Goal: Information Seeking & Learning: Learn about a topic

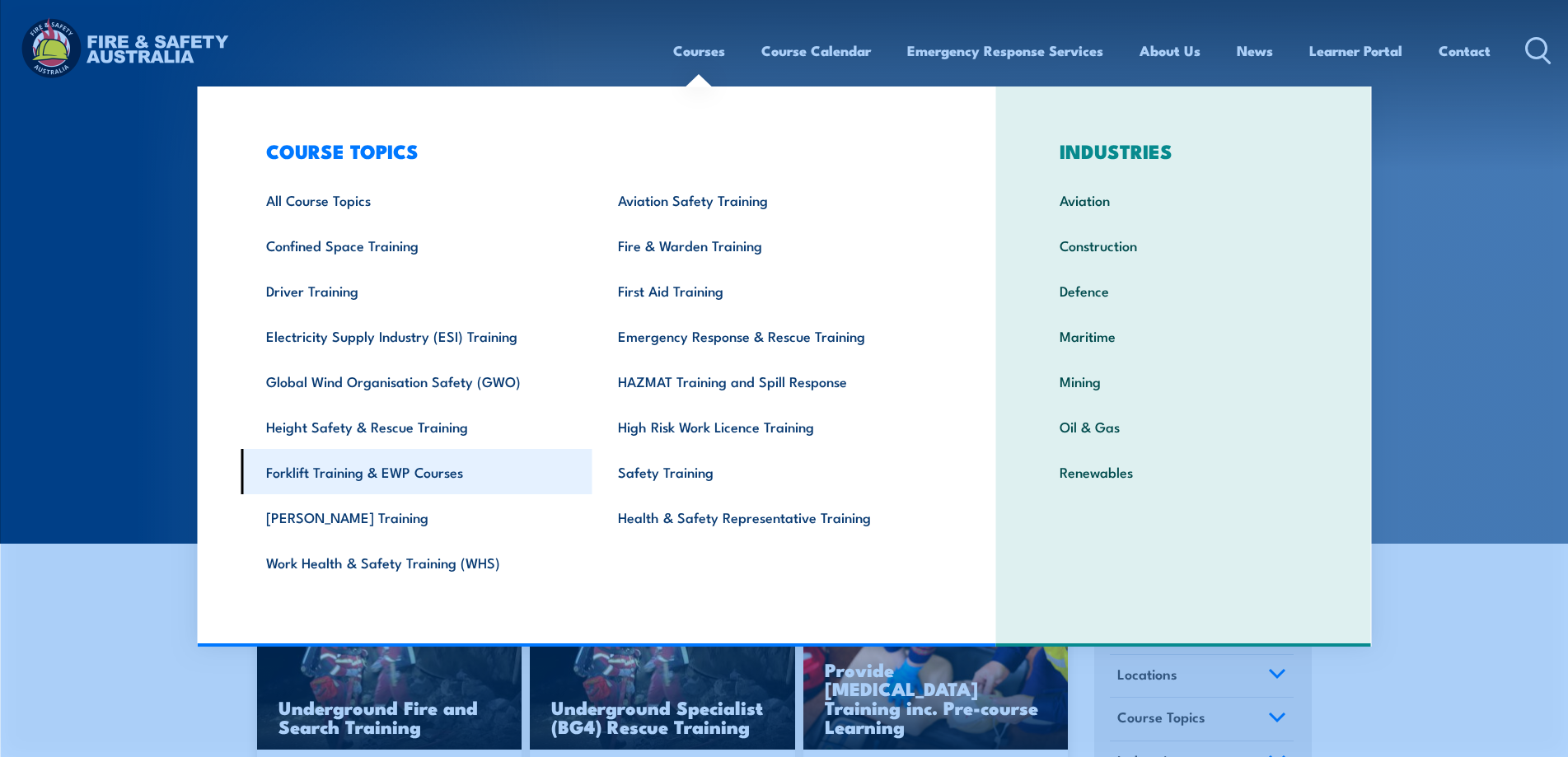
click at [365, 470] on link "Forklift Training & EWP Courses" at bounding box center [416, 472] width 351 height 45
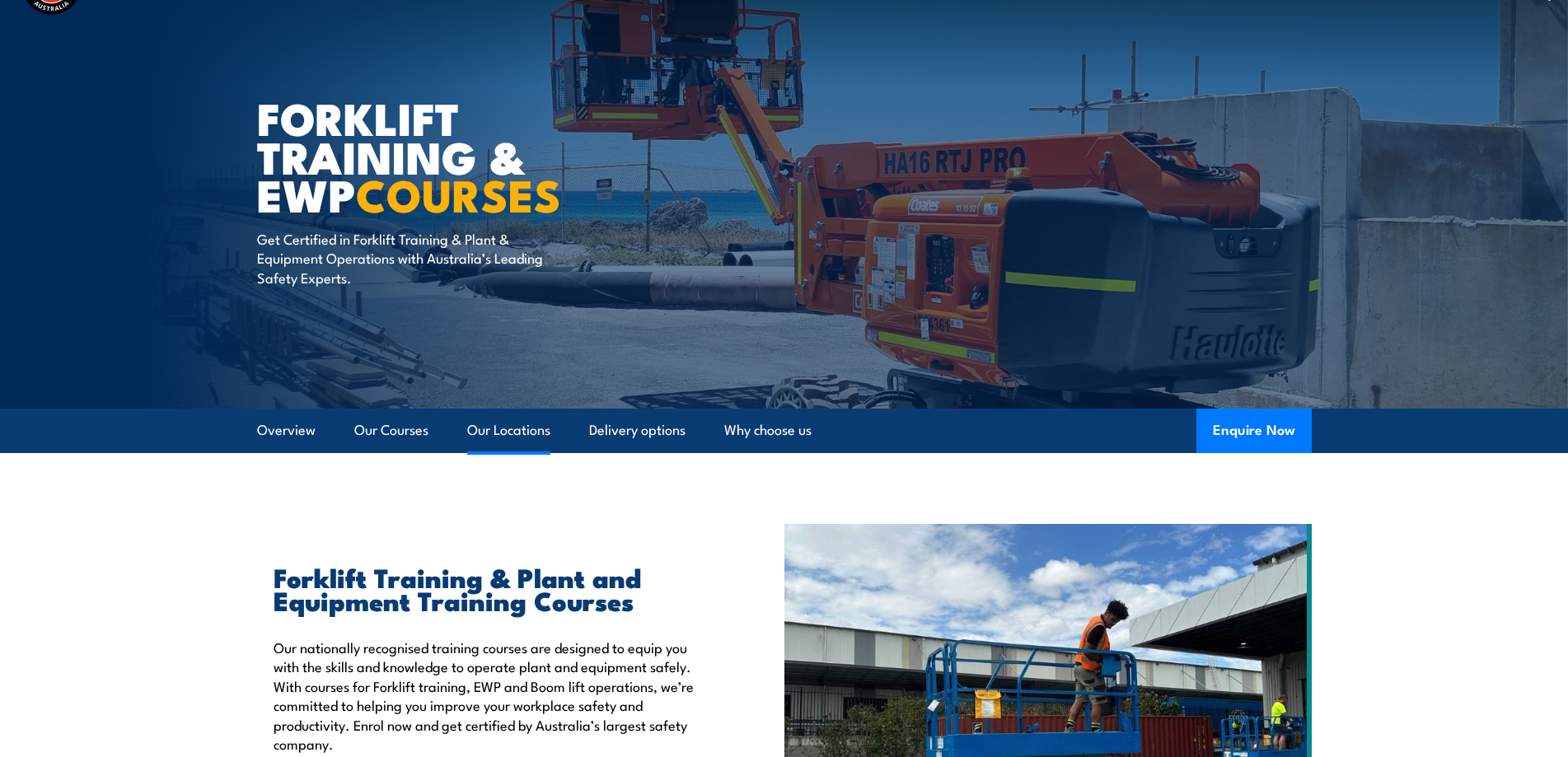
scroll to position [82, 0]
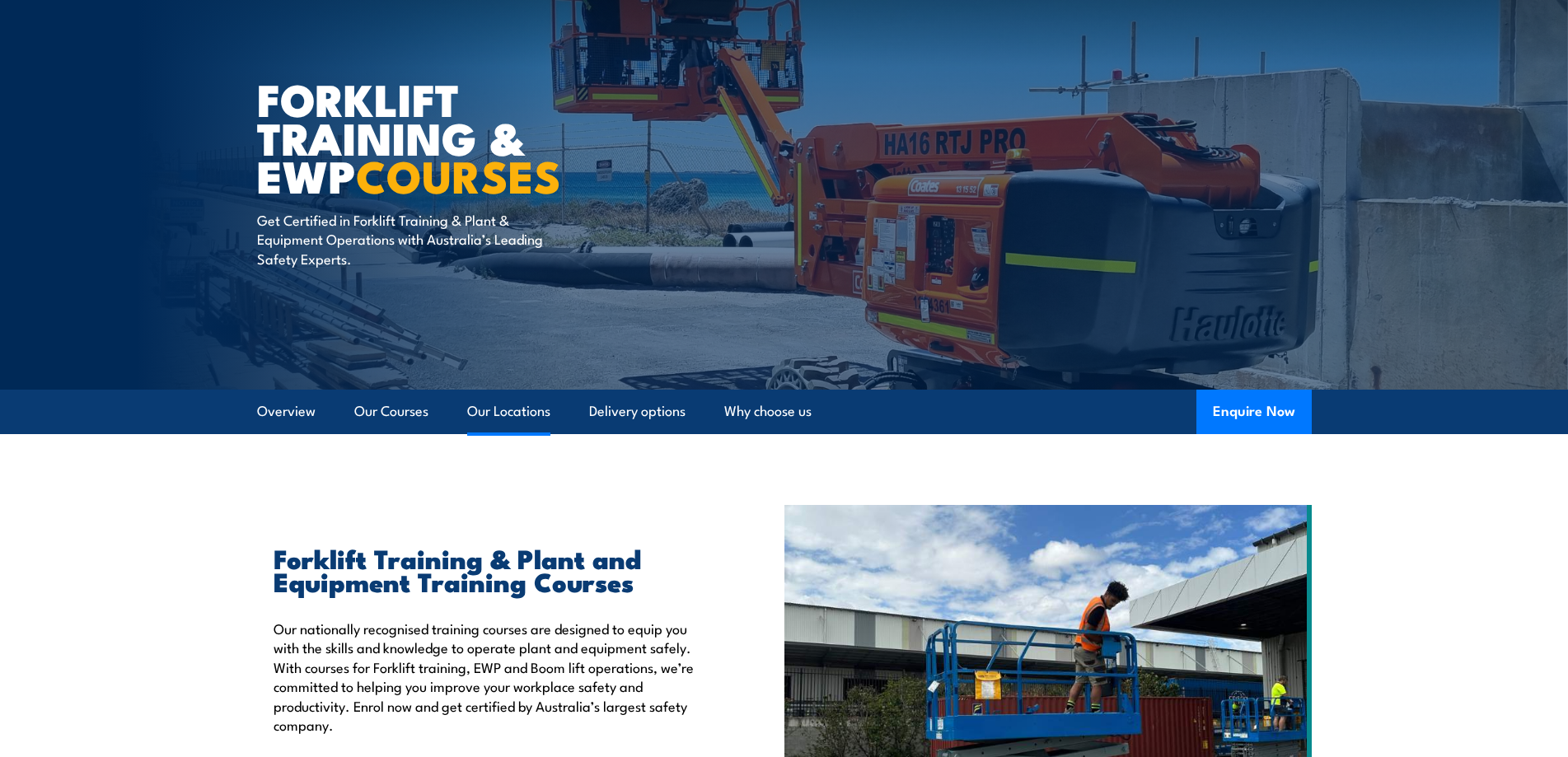
click at [514, 420] on link "Our Locations" at bounding box center [508, 411] width 83 height 43
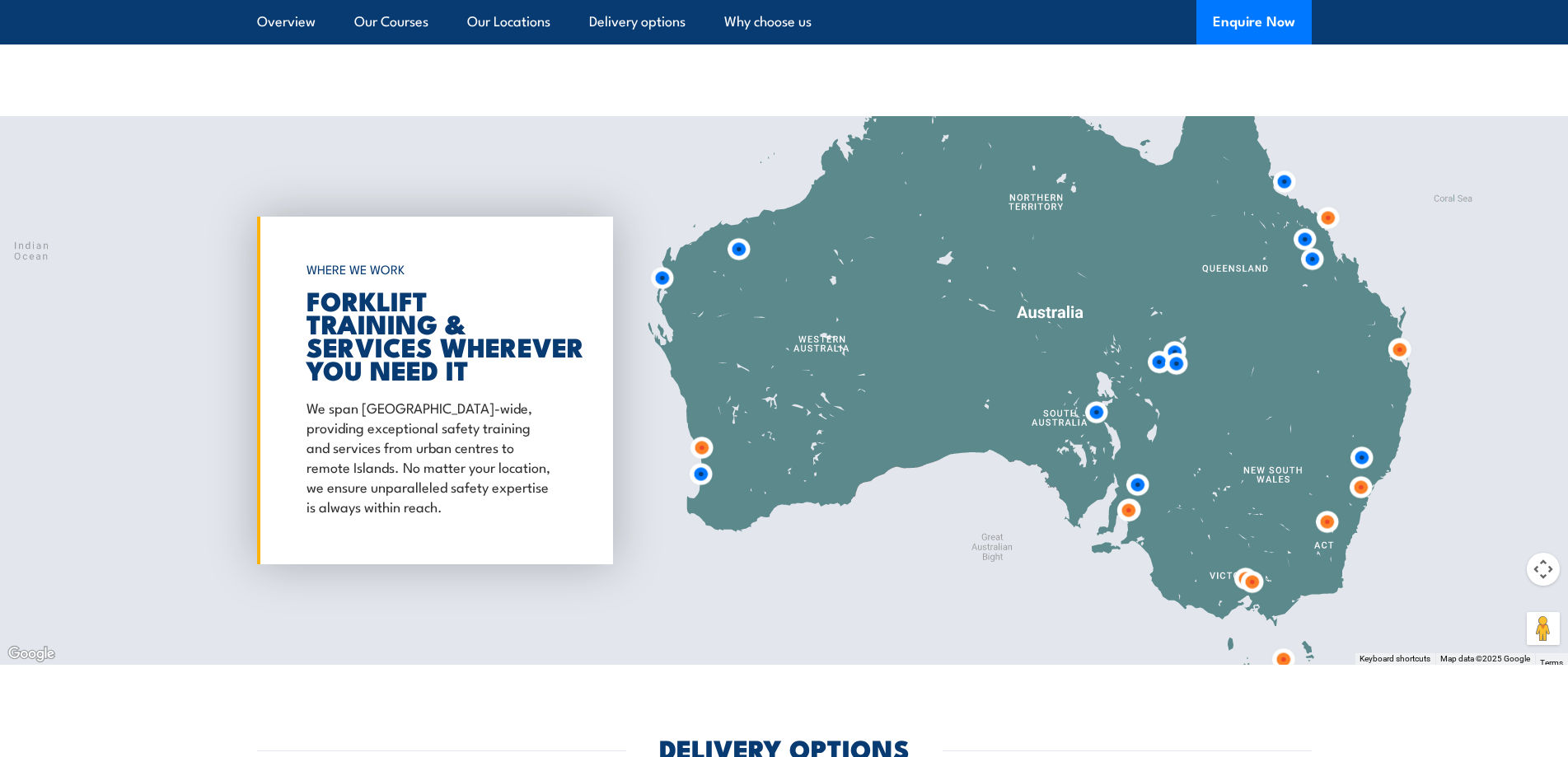
scroll to position [3051, 0]
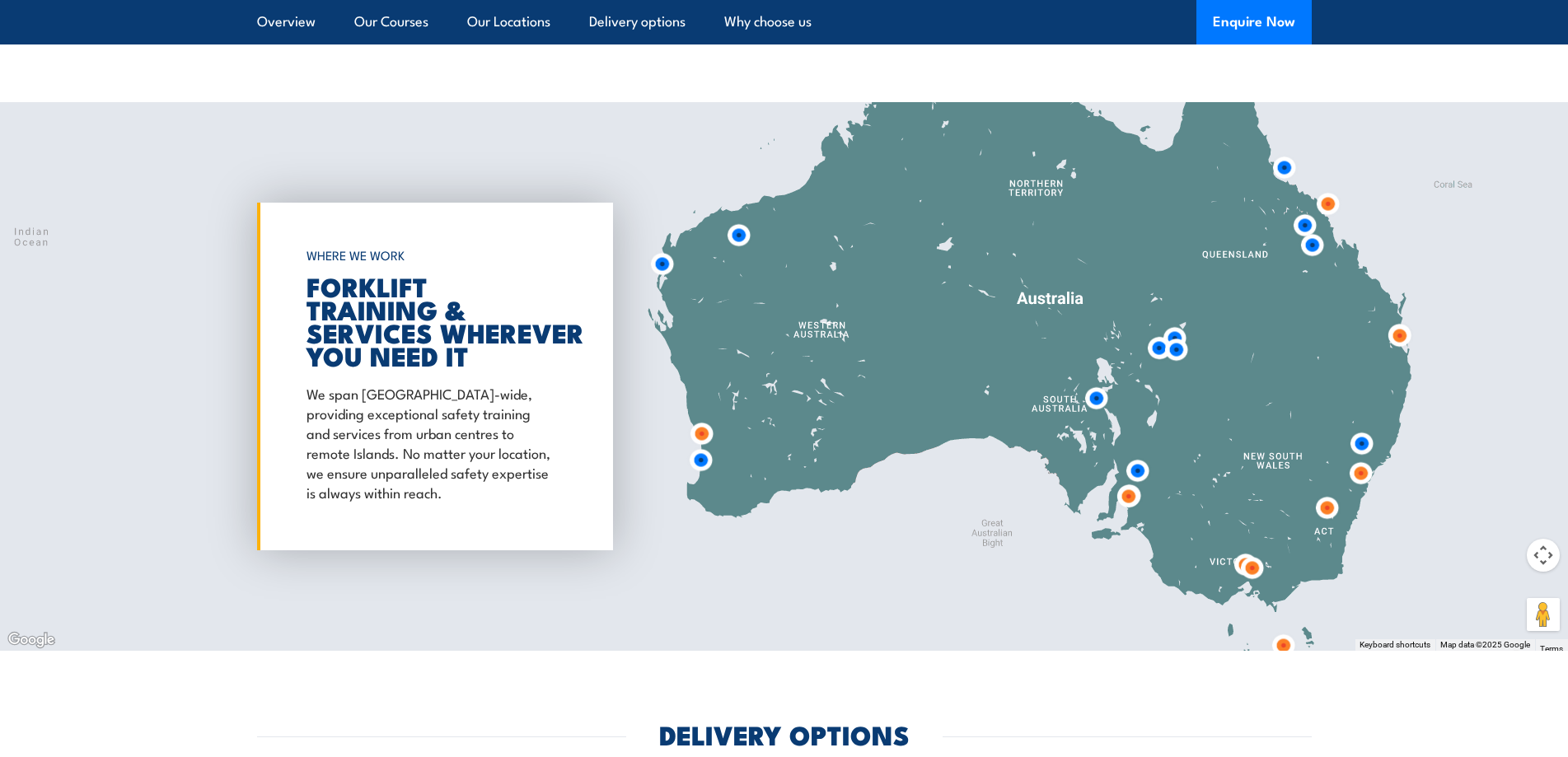
click at [1130, 498] on img at bounding box center [1127, 496] width 30 height 30
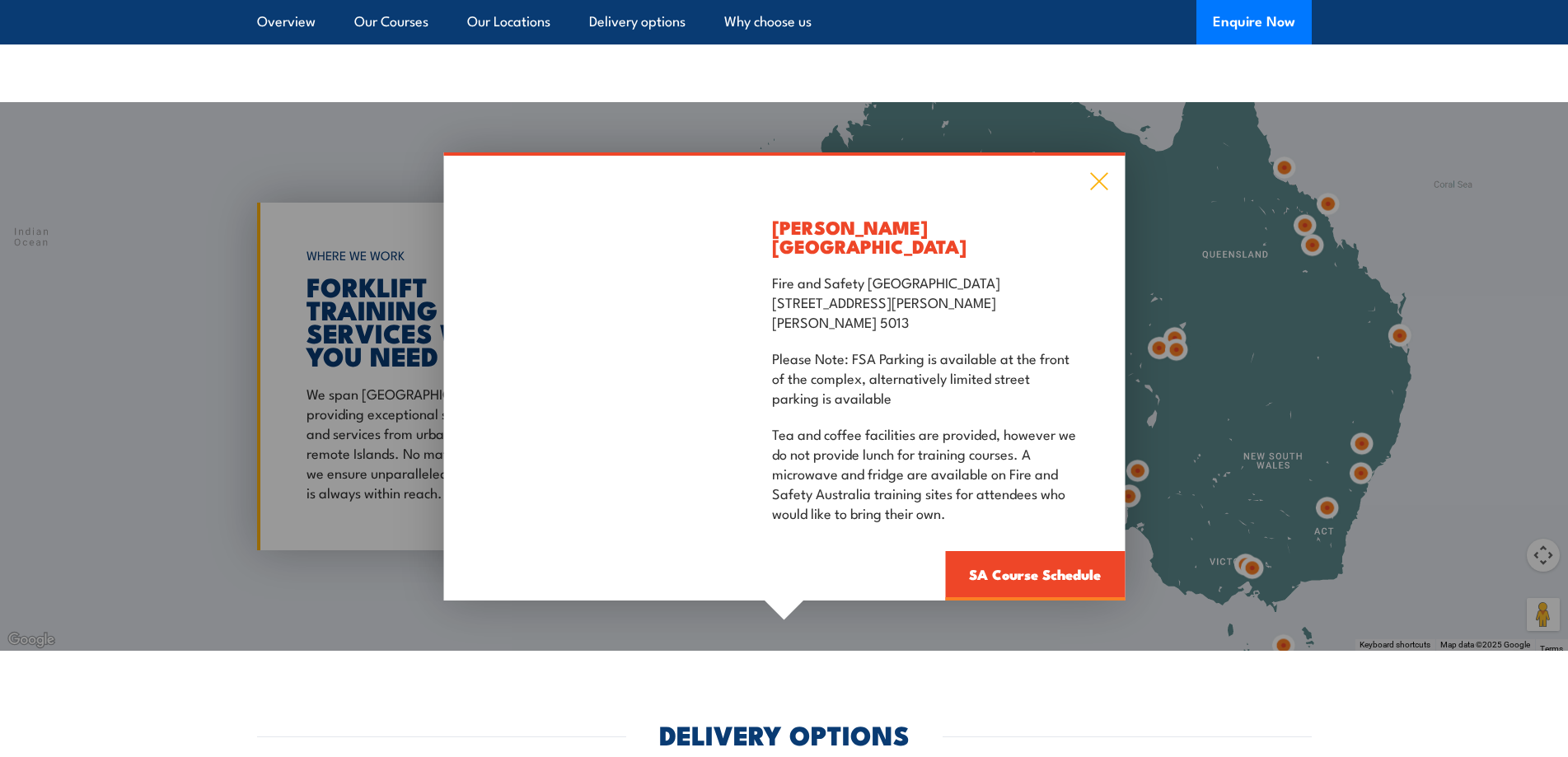
click at [1105, 190] on icon at bounding box center [1098, 181] width 19 height 18
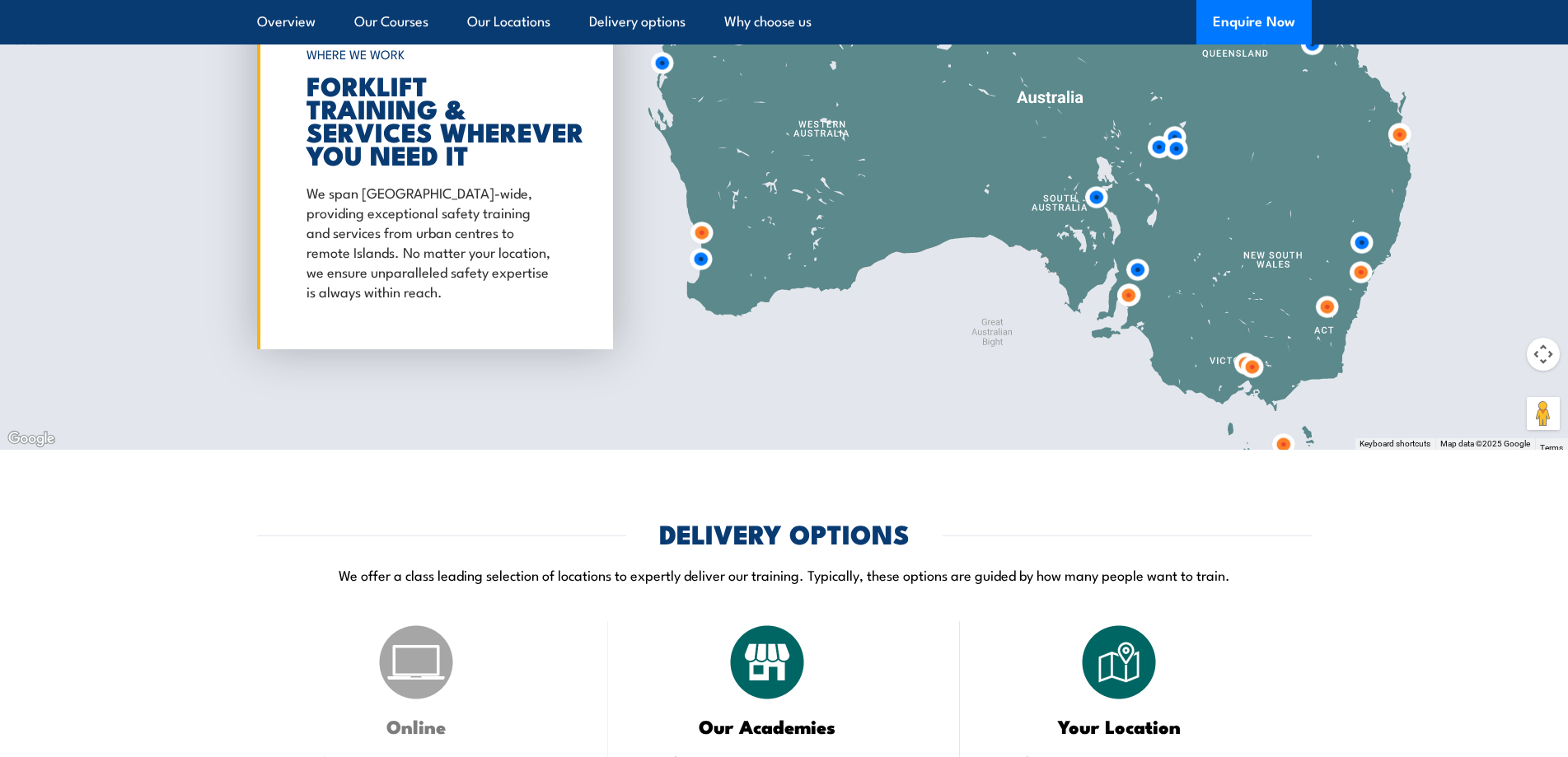
scroll to position [3133, 0]
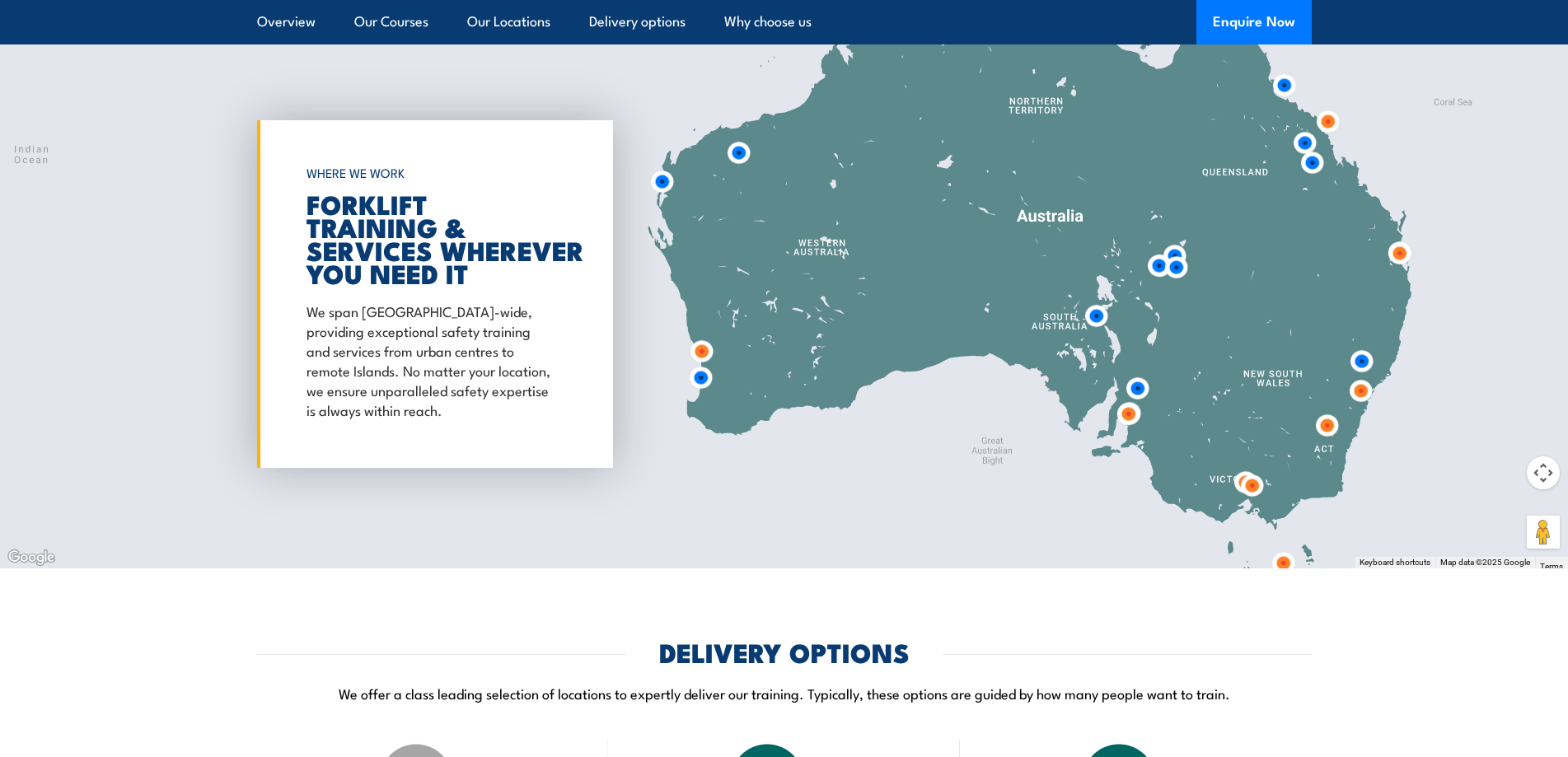
click at [1101, 317] on img at bounding box center [1095, 315] width 30 height 30
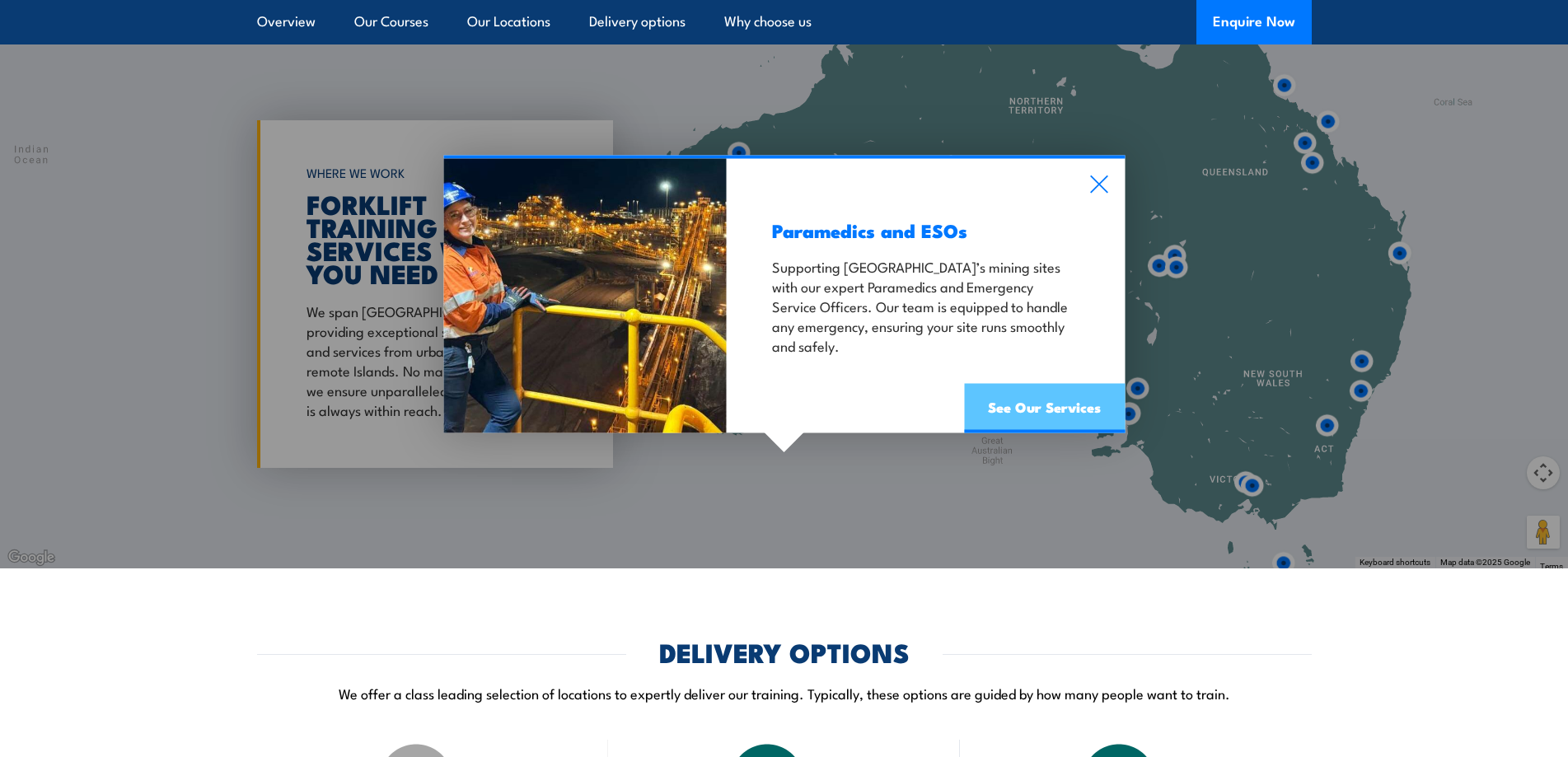
click at [1017, 416] on link "See Our Services" at bounding box center [1044, 408] width 161 height 49
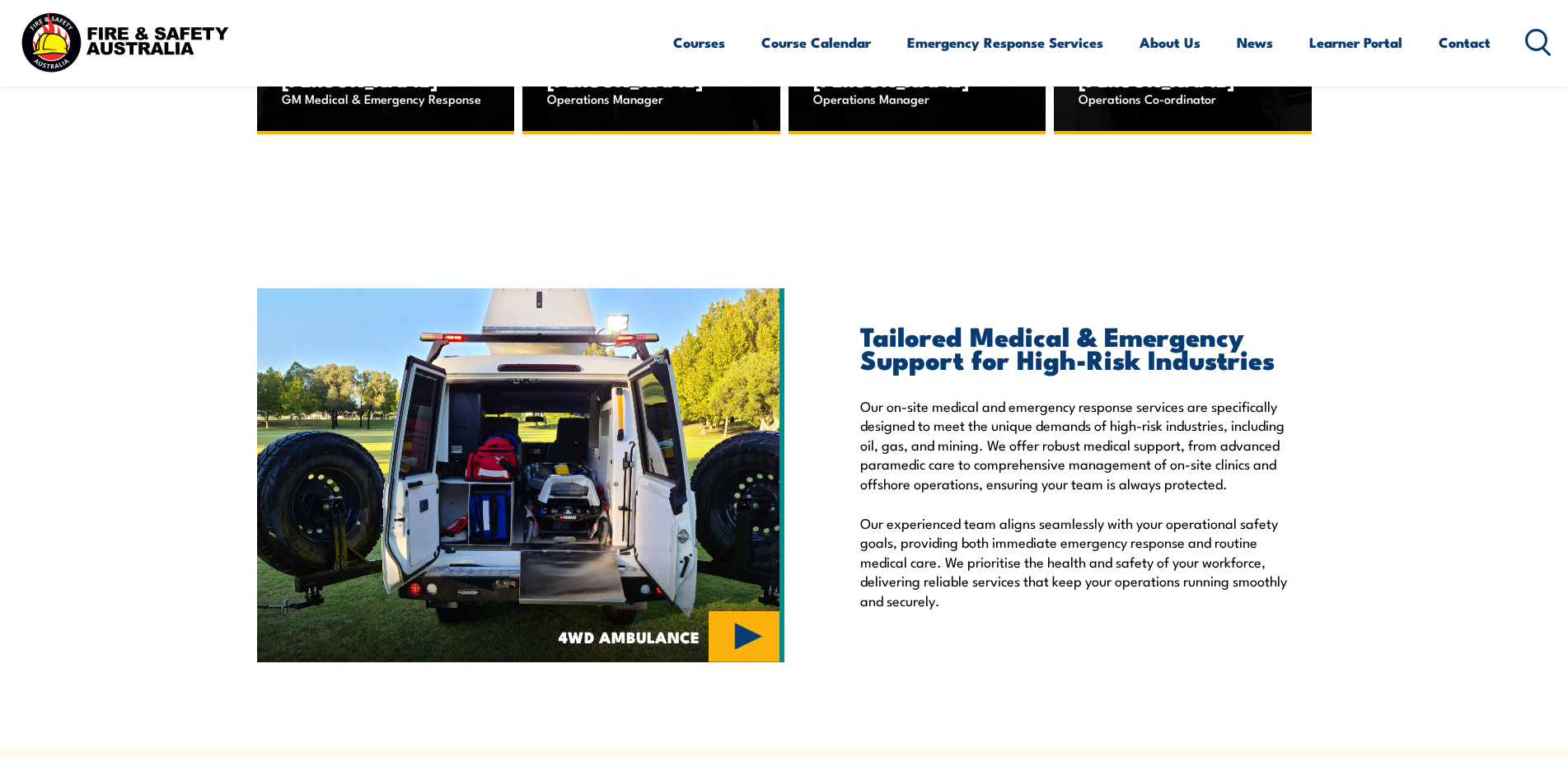
scroll to position [2143, 0]
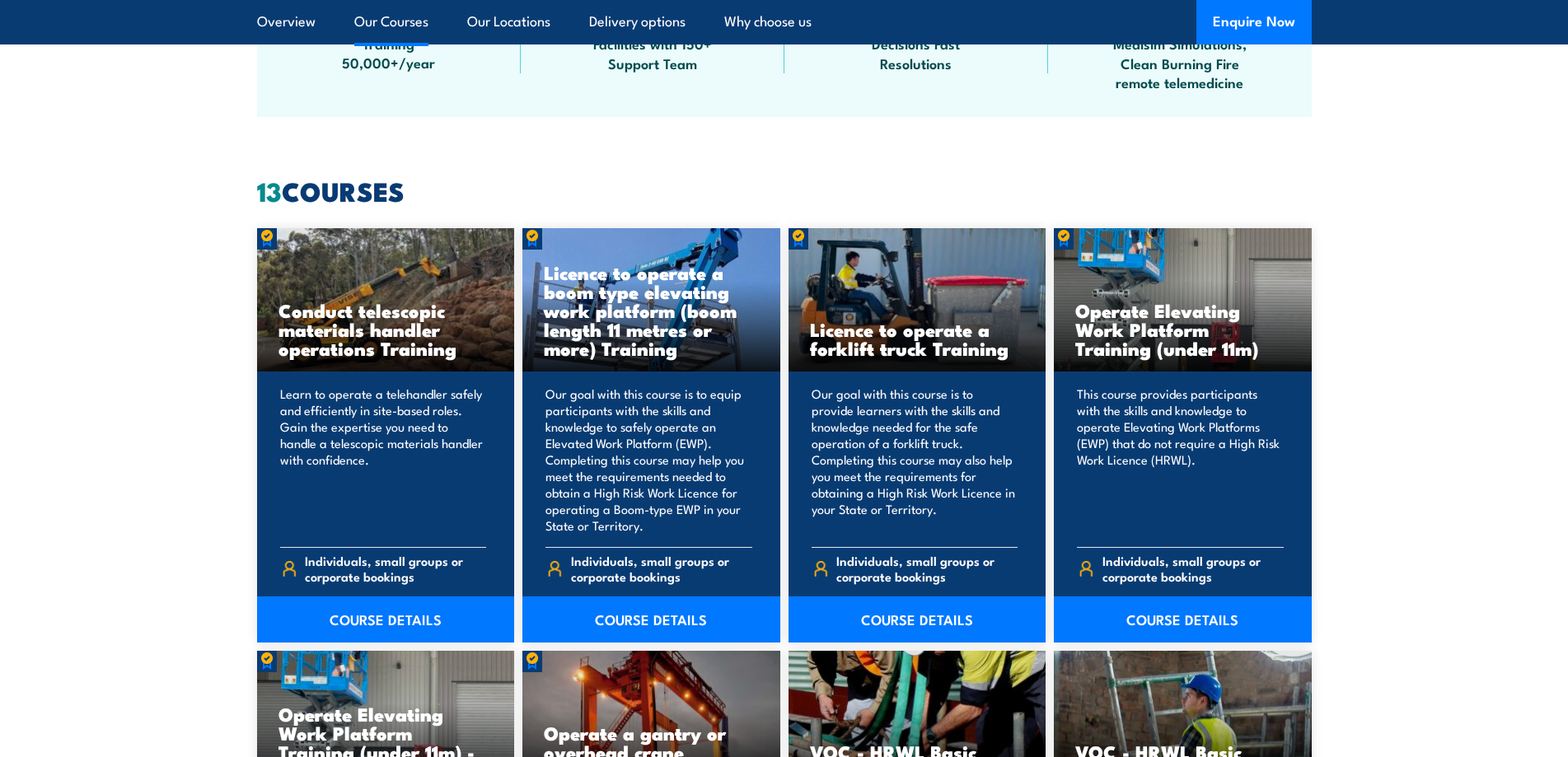
scroll to position [1155, 0]
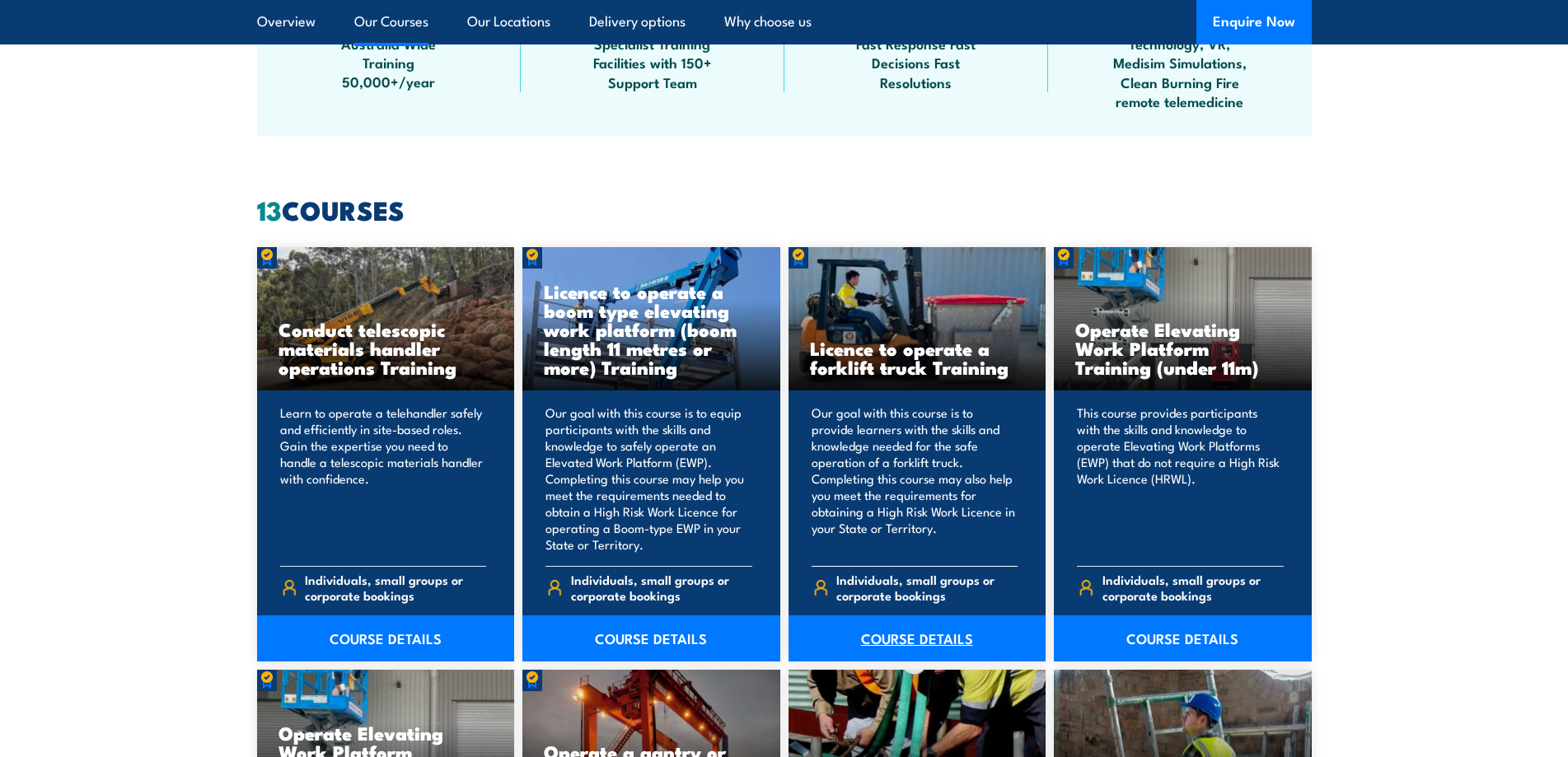
click at [907, 640] on link "COURSE DETAILS" at bounding box center [916, 638] width 258 height 46
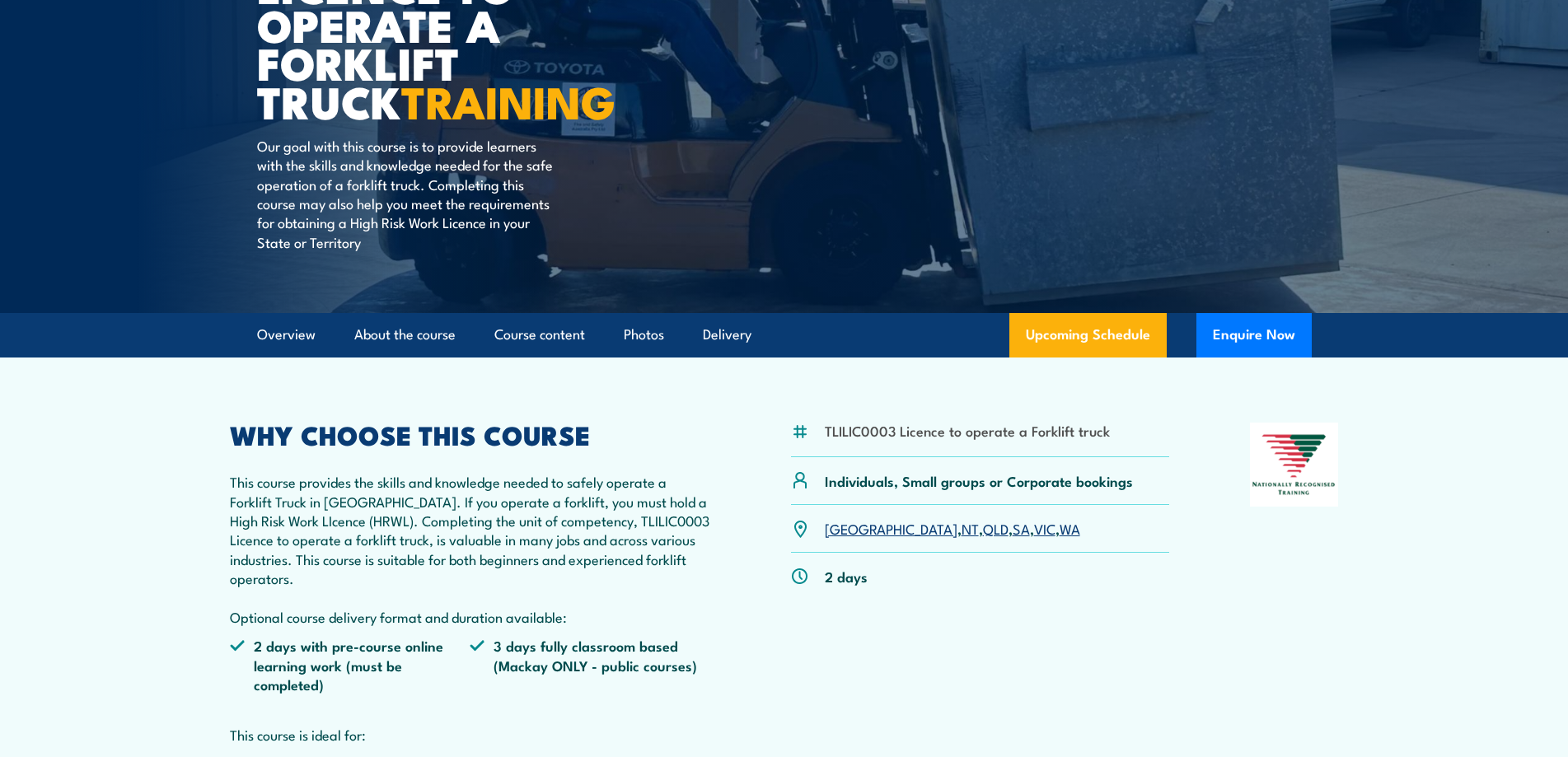
scroll to position [247, 0]
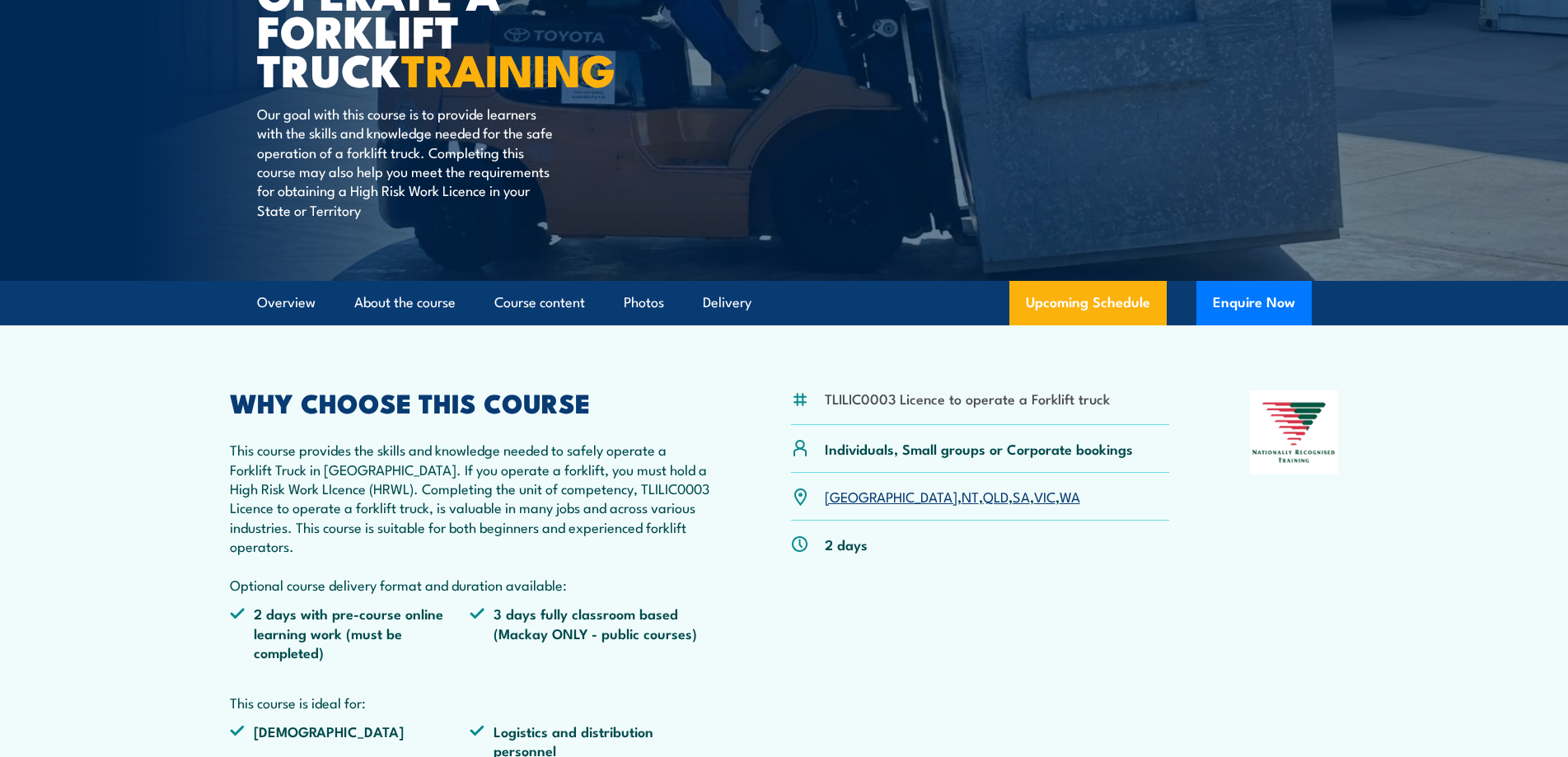
click at [1013, 500] on link "SA" at bounding box center [1021, 496] width 18 height 20
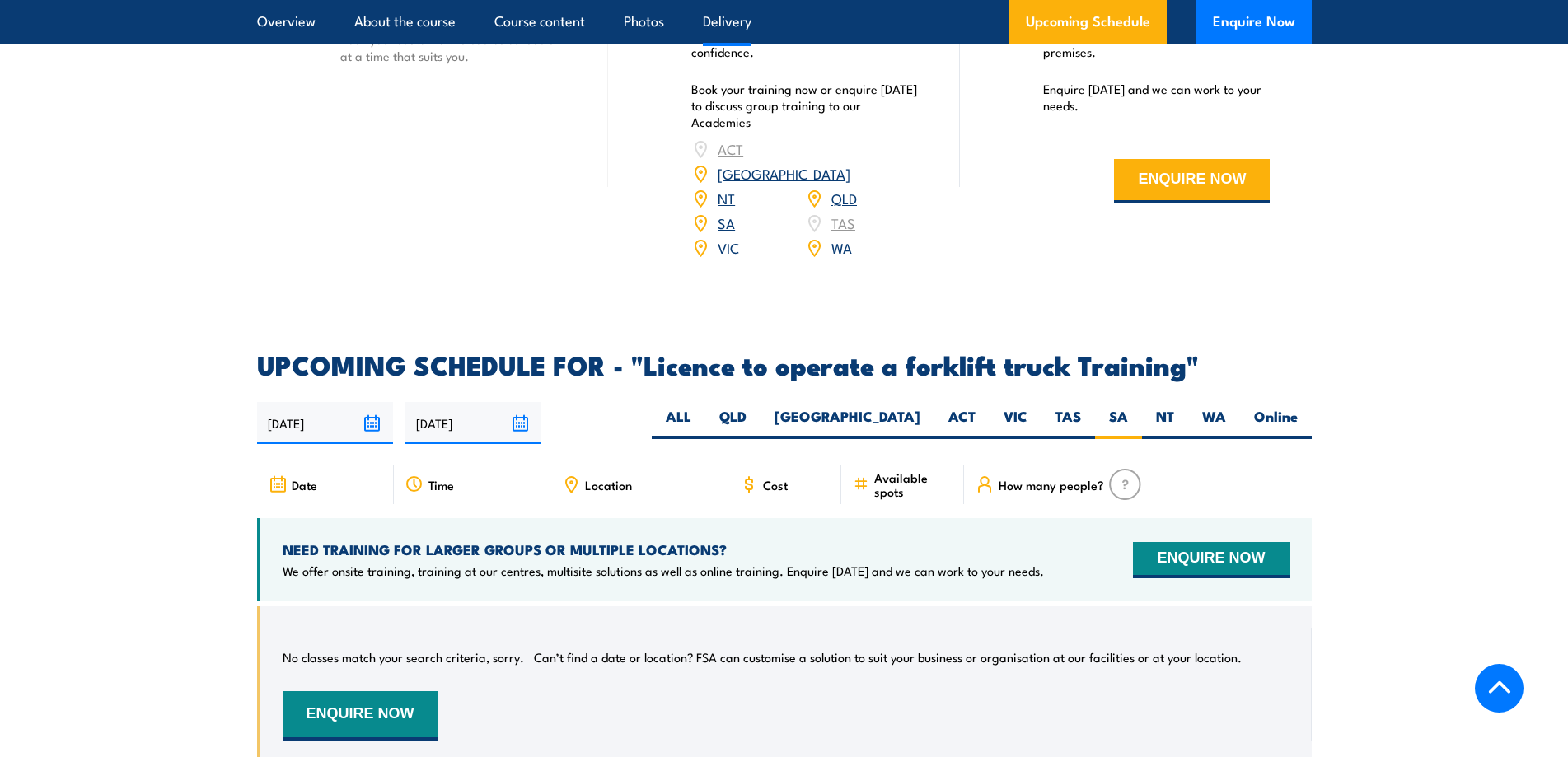
scroll to position [2429, 0]
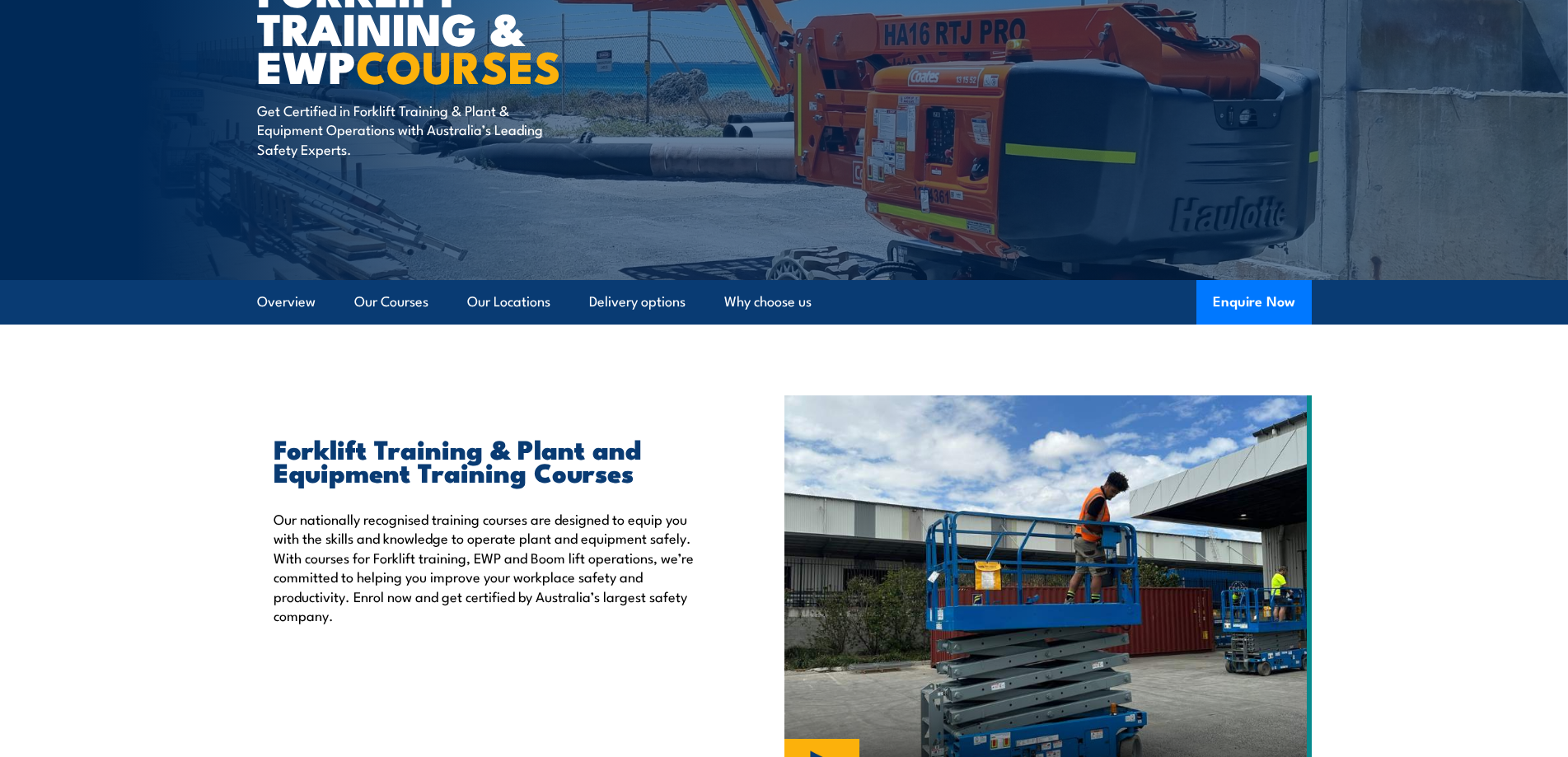
scroll to position [183, 0]
